Goal: Transaction & Acquisition: Book appointment/travel/reservation

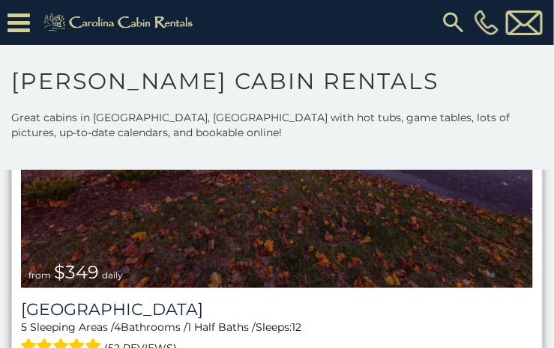
scroll to position [450, 0]
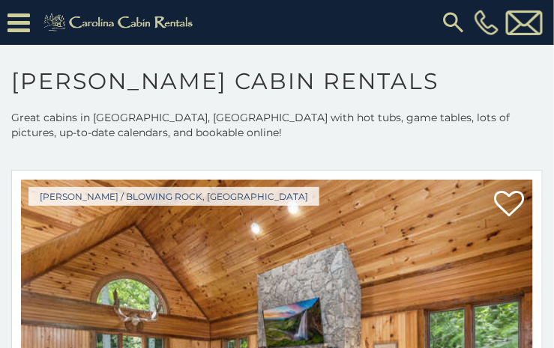
scroll to position [1723, 0]
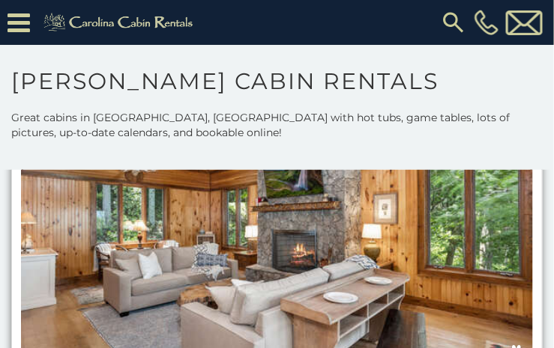
click at [340, 244] on img at bounding box center [277, 201] width 512 height 343
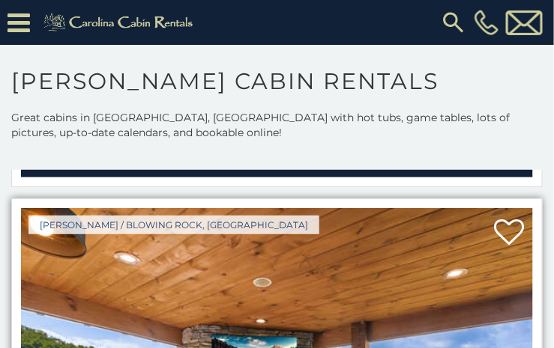
scroll to position [2098, 0]
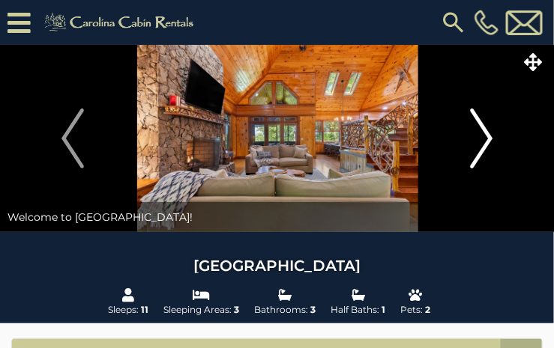
click at [480, 136] on img "Next" at bounding box center [481, 139] width 22 height 60
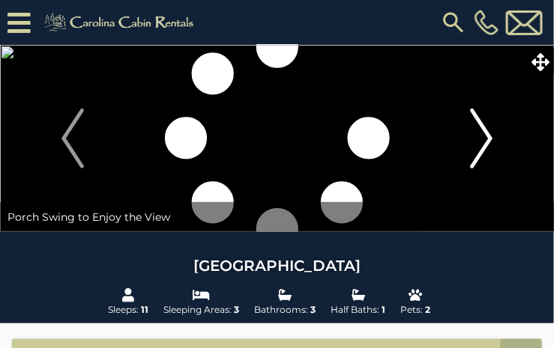
click at [480, 136] on img "Next" at bounding box center [481, 139] width 22 height 60
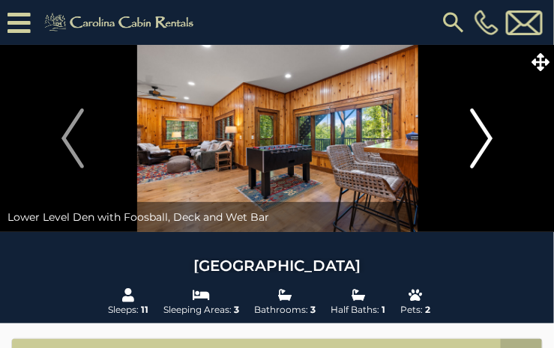
click at [480, 136] on img "Next" at bounding box center [481, 139] width 22 height 60
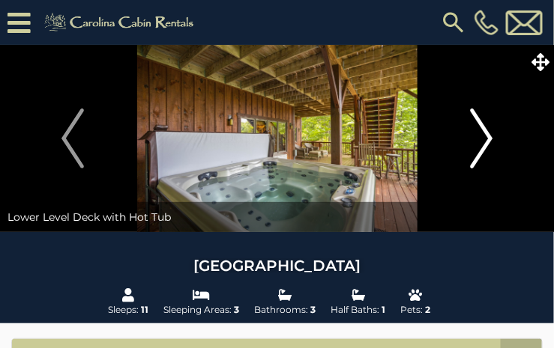
click at [480, 136] on img "Next" at bounding box center [481, 139] width 22 height 60
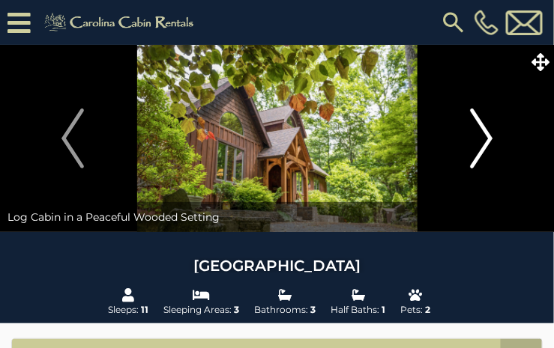
click at [480, 137] on img "Next" at bounding box center [481, 139] width 22 height 60
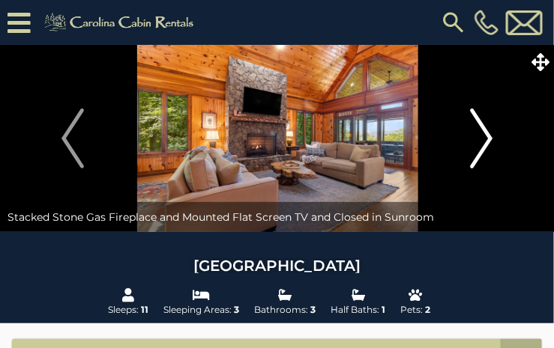
click at [480, 137] on img "Next" at bounding box center [481, 139] width 22 height 60
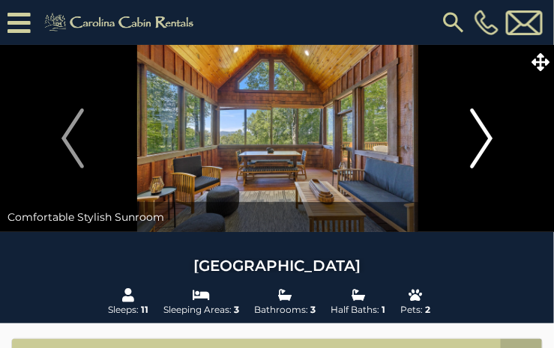
click at [480, 137] on img "Next" at bounding box center [481, 139] width 22 height 60
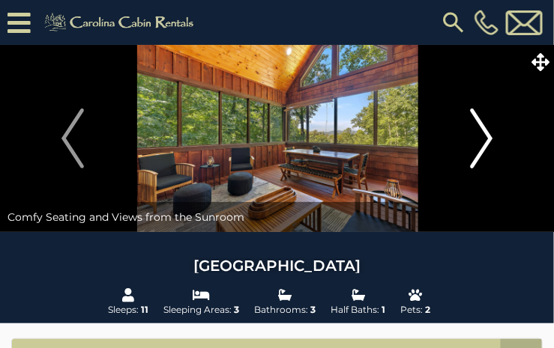
click at [480, 137] on img "Next" at bounding box center [481, 139] width 22 height 60
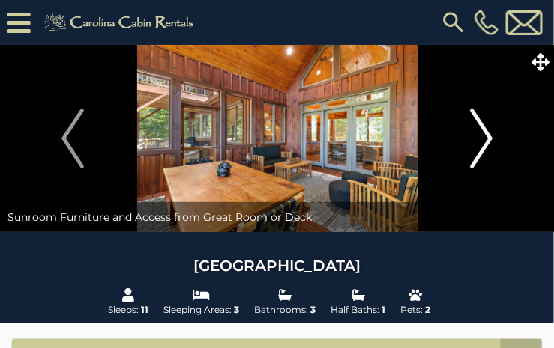
click at [480, 137] on img "Next" at bounding box center [481, 139] width 22 height 60
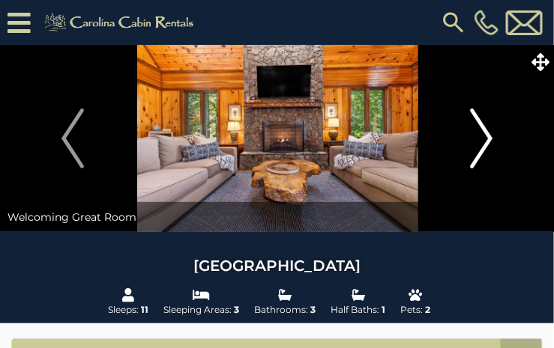
click at [480, 137] on img "Next" at bounding box center [481, 139] width 22 height 60
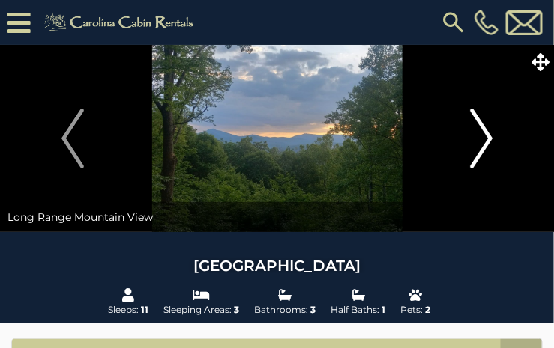
click at [480, 137] on img "Next" at bounding box center [481, 139] width 22 height 60
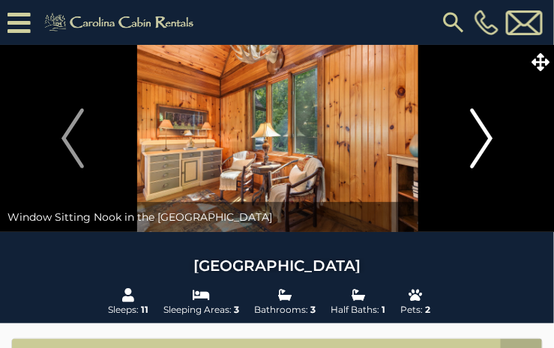
click at [480, 137] on img "Next" at bounding box center [481, 139] width 22 height 60
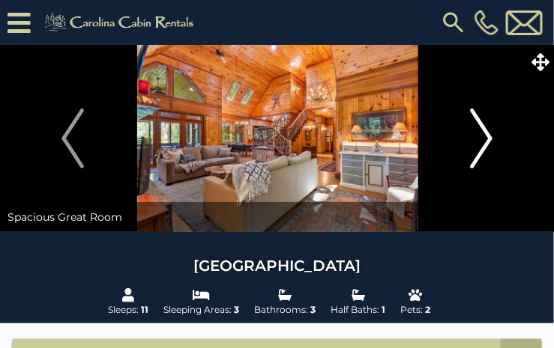
click at [480, 137] on img "Next" at bounding box center [481, 139] width 22 height 60
